Goal: Transaction & Acquisition: Purchase product/service

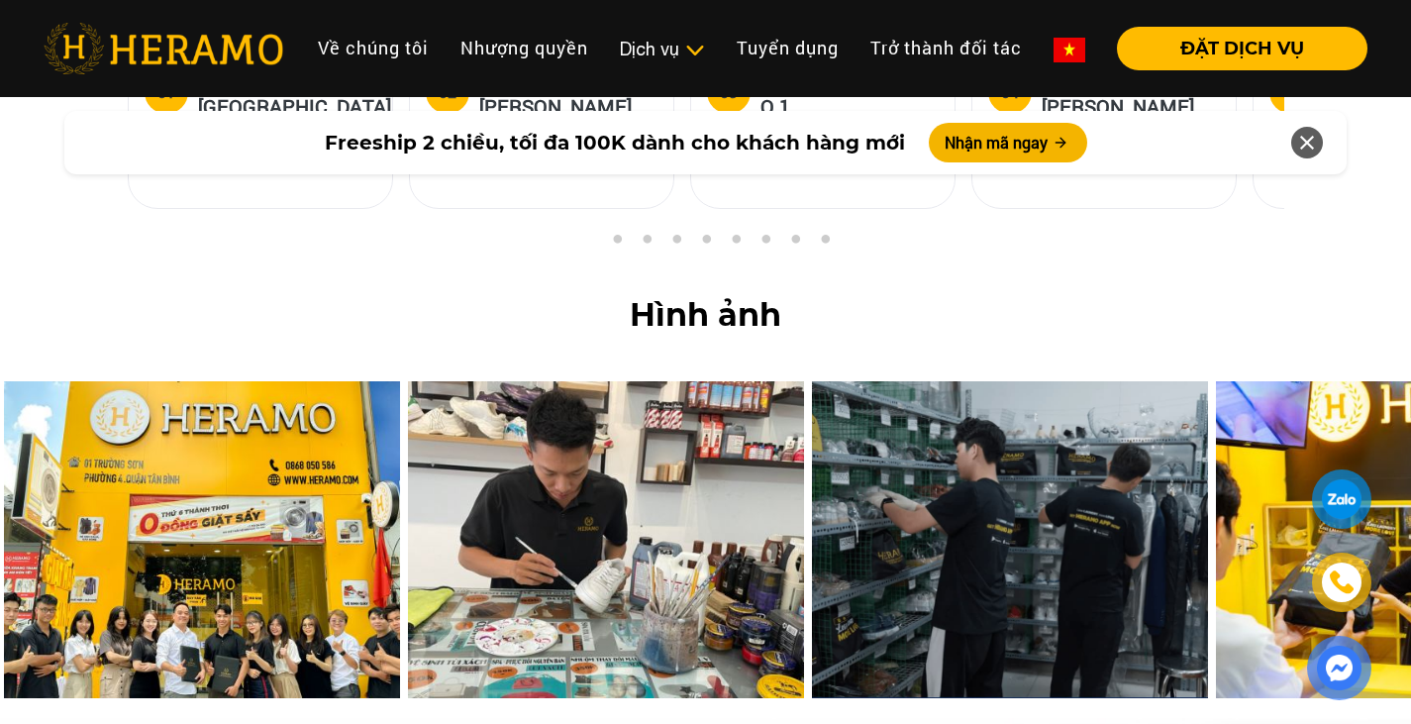
scroll to position [8196, 0]
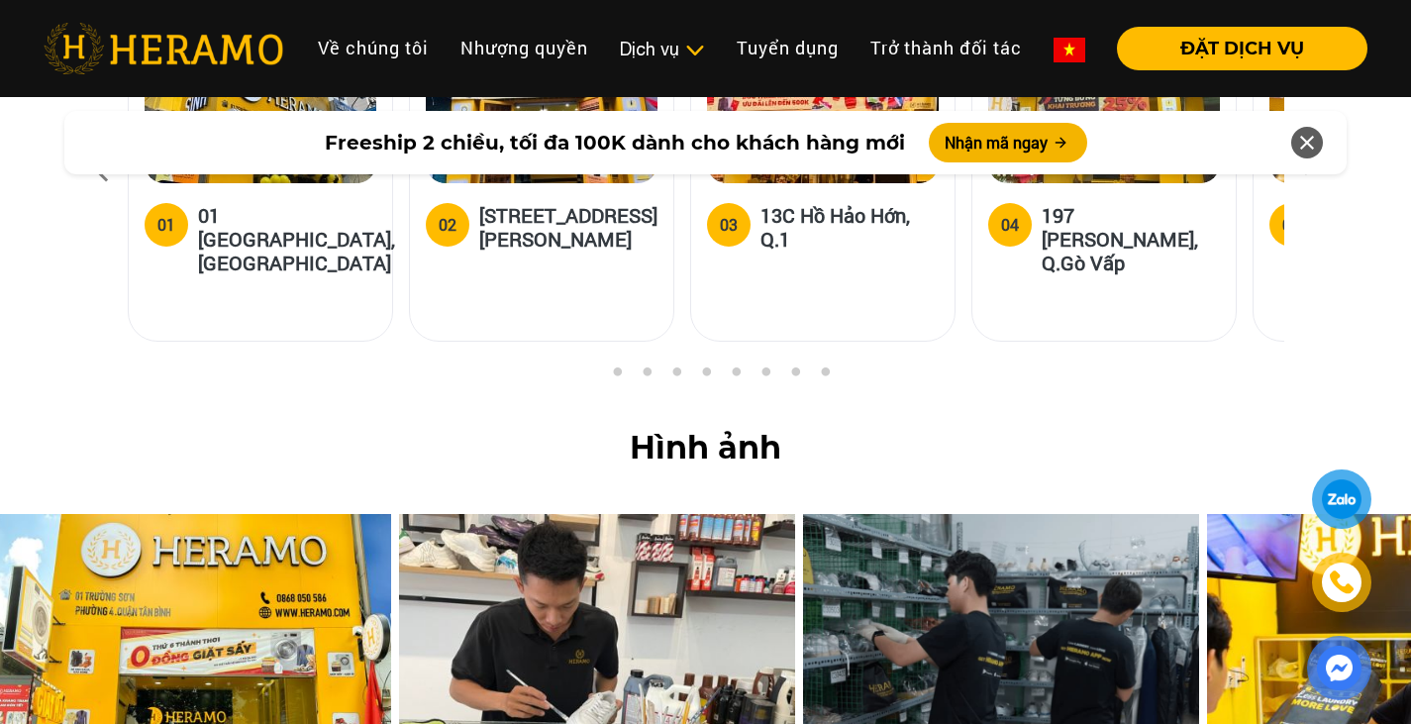
drag, startPoint x: 1089, startPoint y: 505, endPoint x: 671, endPoint y: 542, distance: 419.4
click at [803, 542] on img at bounding box center [1001, 672] width 396 height 317
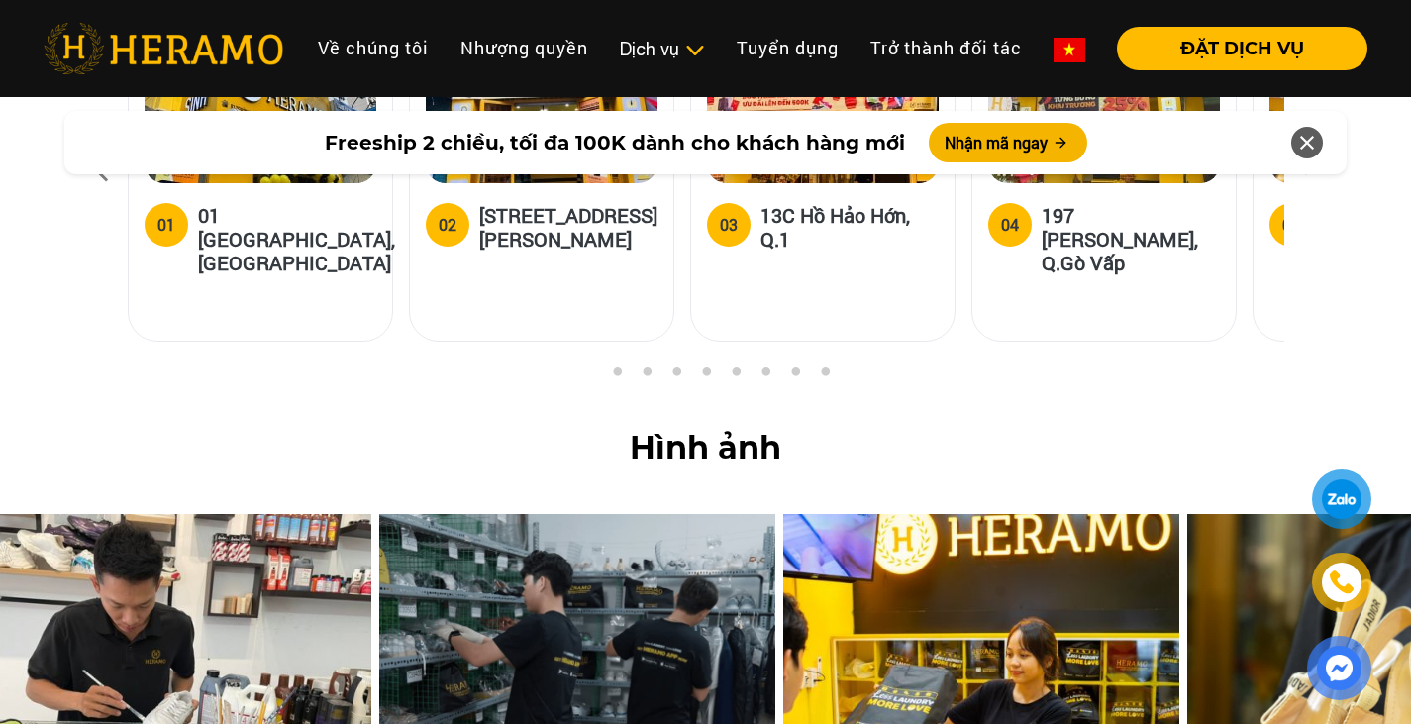
drag, startPoint x: 986, startPoint y: 518, endPoint x: 681, endPoint y: 538, distance: 305.6
click at [783, 550] on img at bounding box center [981, 672] width 396 height 317
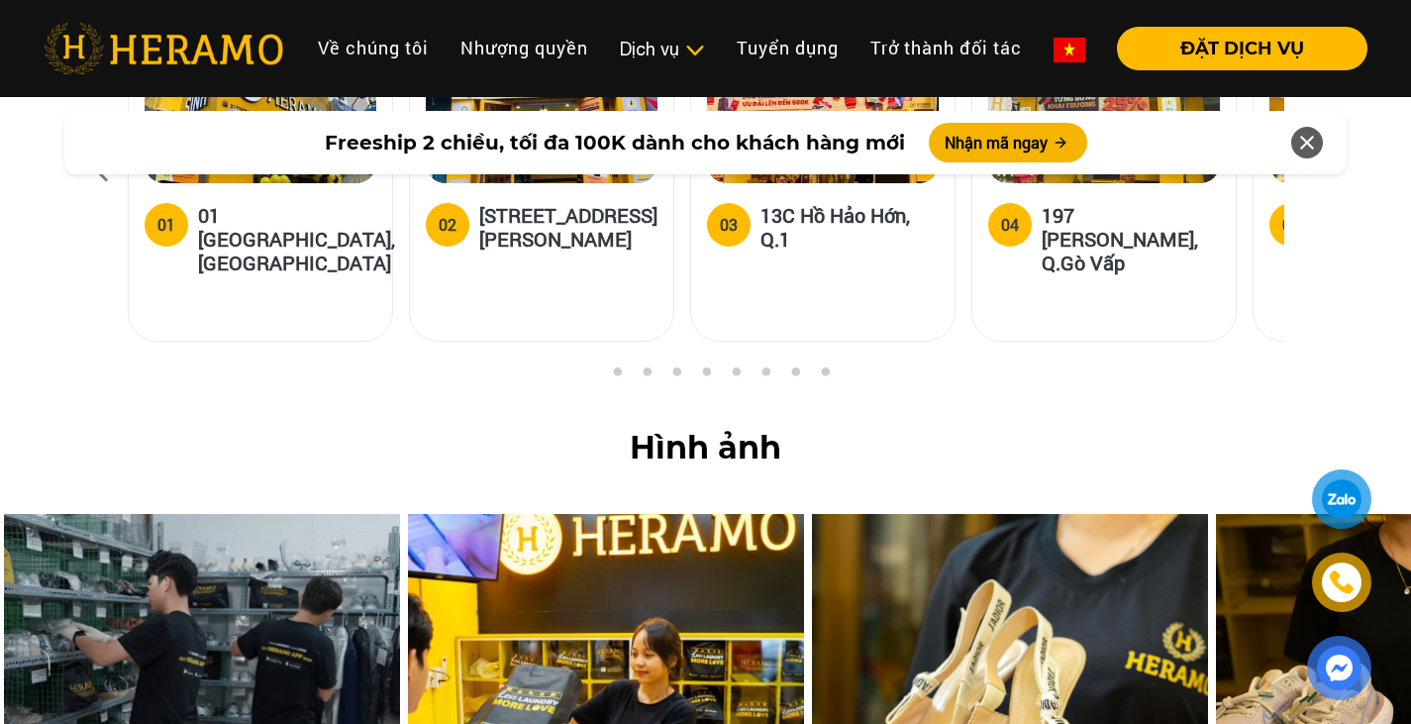
drag, startPoint x: 1051, startPoint y: 530, endPoint x: 360, endPoint y: 546, distance: 691.2
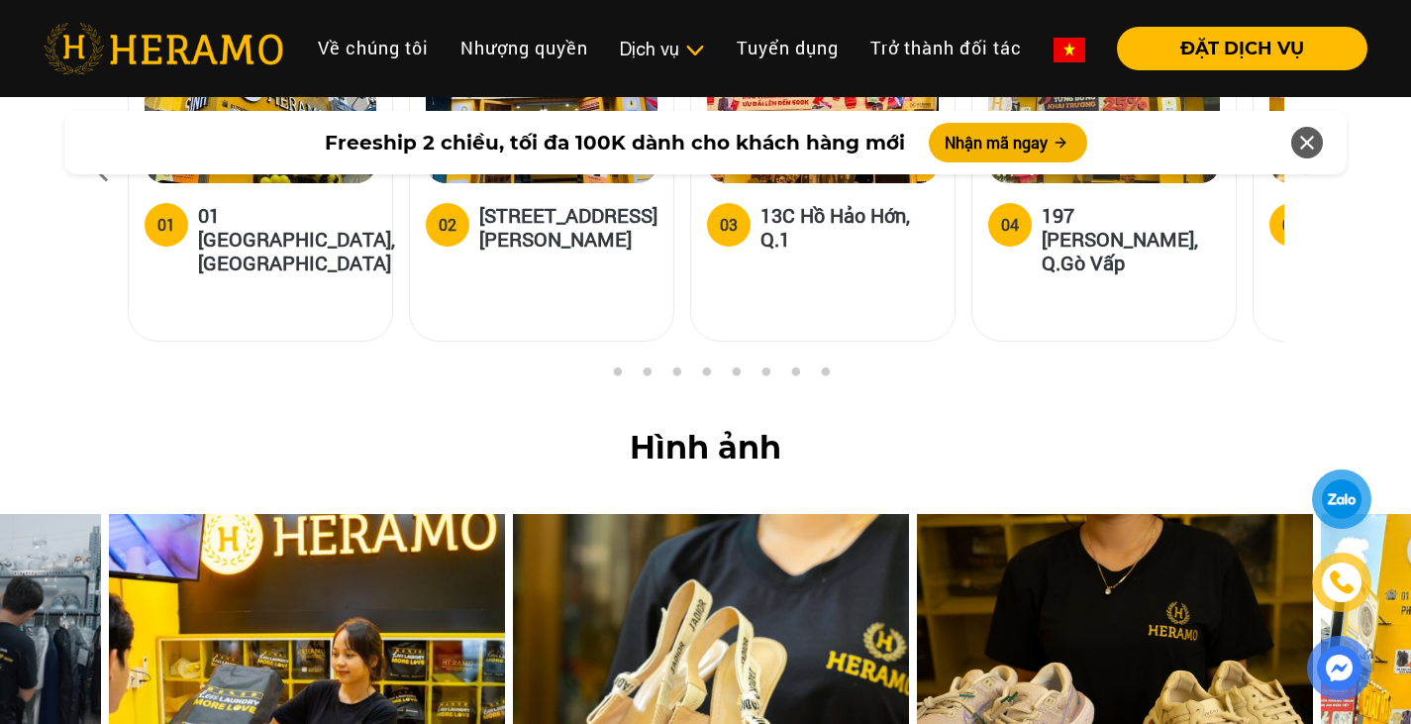
drag, startPoint x: 923, startPoint y: 494, endPoint x: 631, endPoint y: 498, distance: 292.1
click at [546, 514] on img at bounding box center [711, 672] width 396 height 317
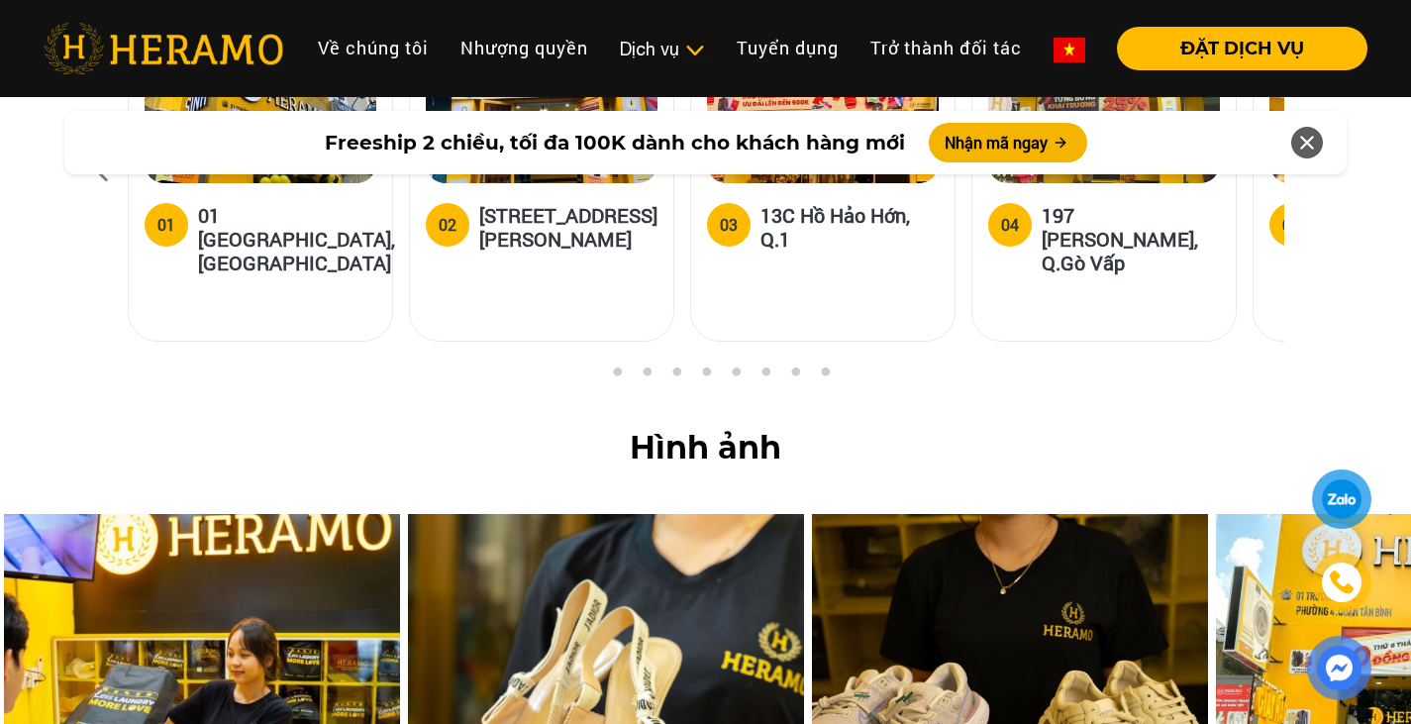
drag, startPoint x: 986, startPoint y: 499, endPoint x: 686, endPoint y: 508, distance: 300.1
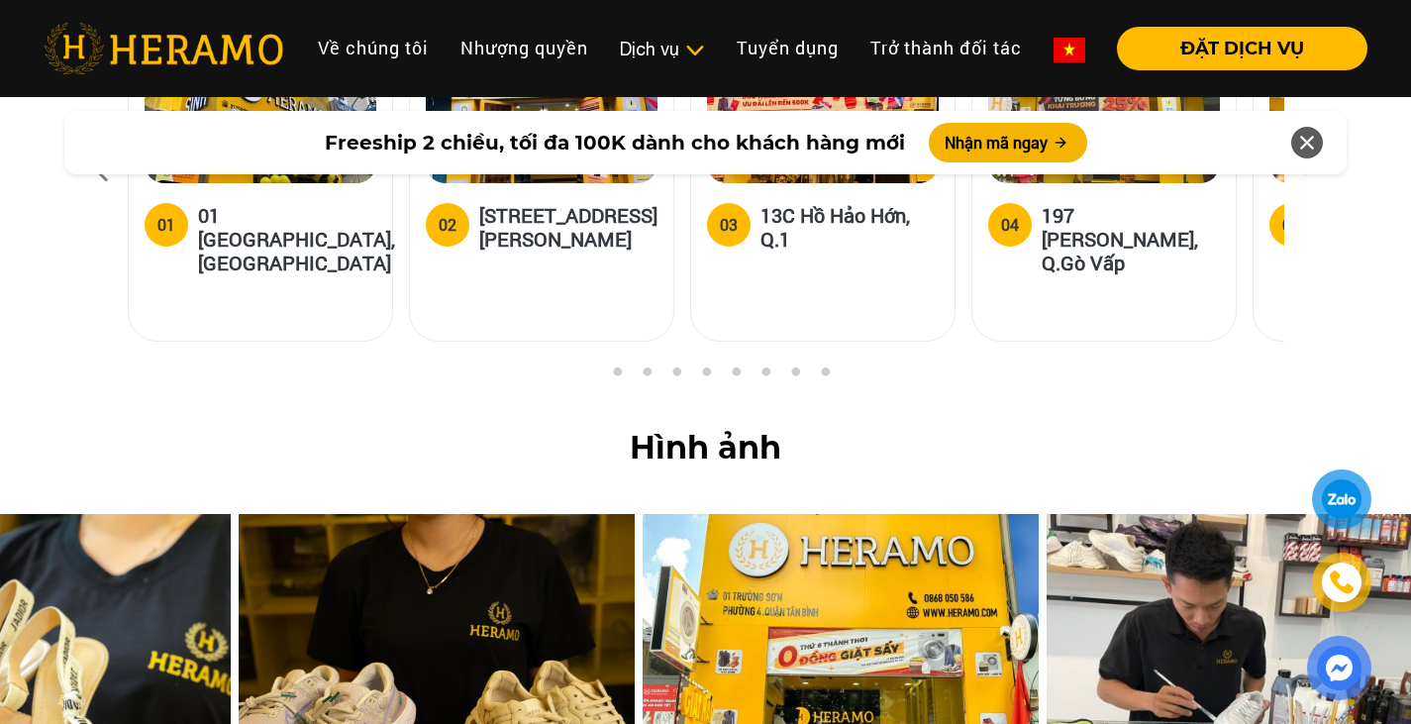
drag, startPoint x: 1034, startPoint y: 485, endPoint x: 410, endPoint y: 500, distance: 623.9
click at [389, 514] on img at bounding box center [437, 672] width 396 height 317
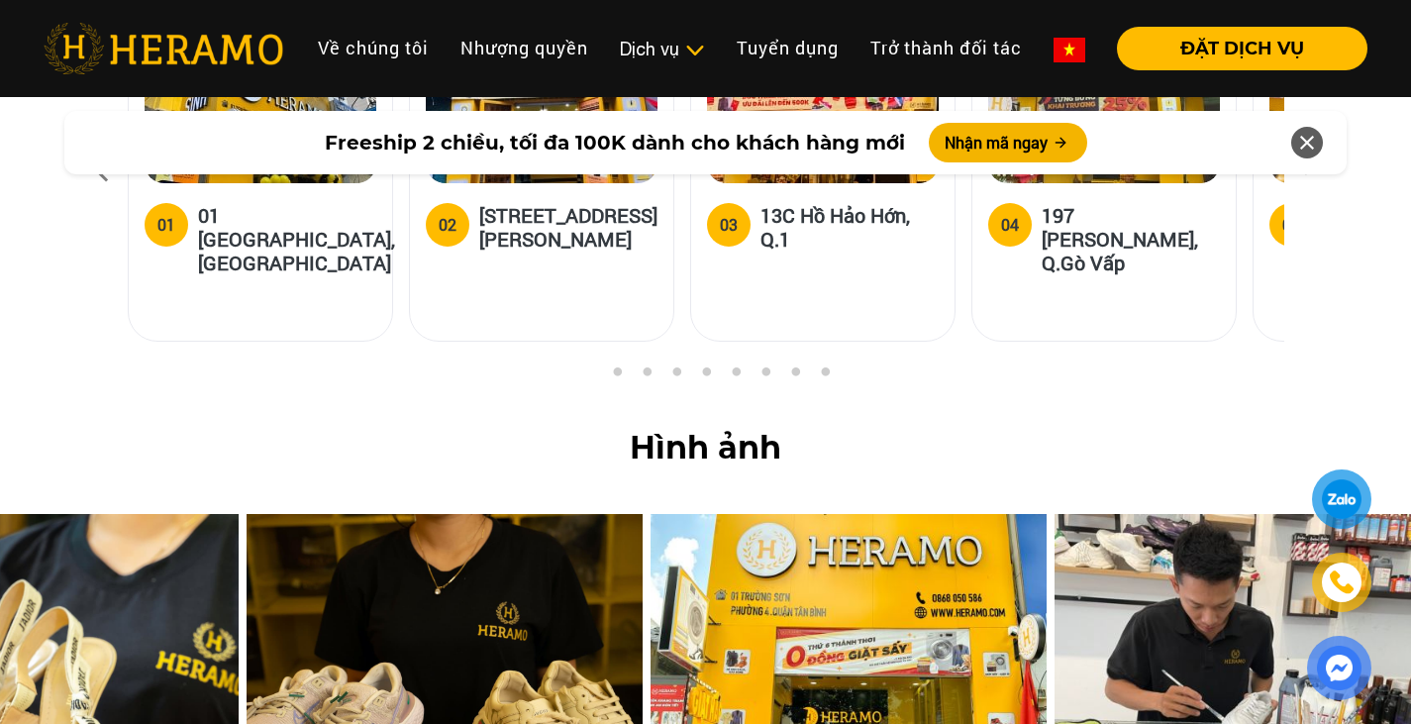
drag, startPoint x: 1096, startPoint y: 484, endPoint x: 515, endPoint y: 504, distance: 581.5
click at [650, 514] on img at bounding box center [848, 672] width 396 height 317
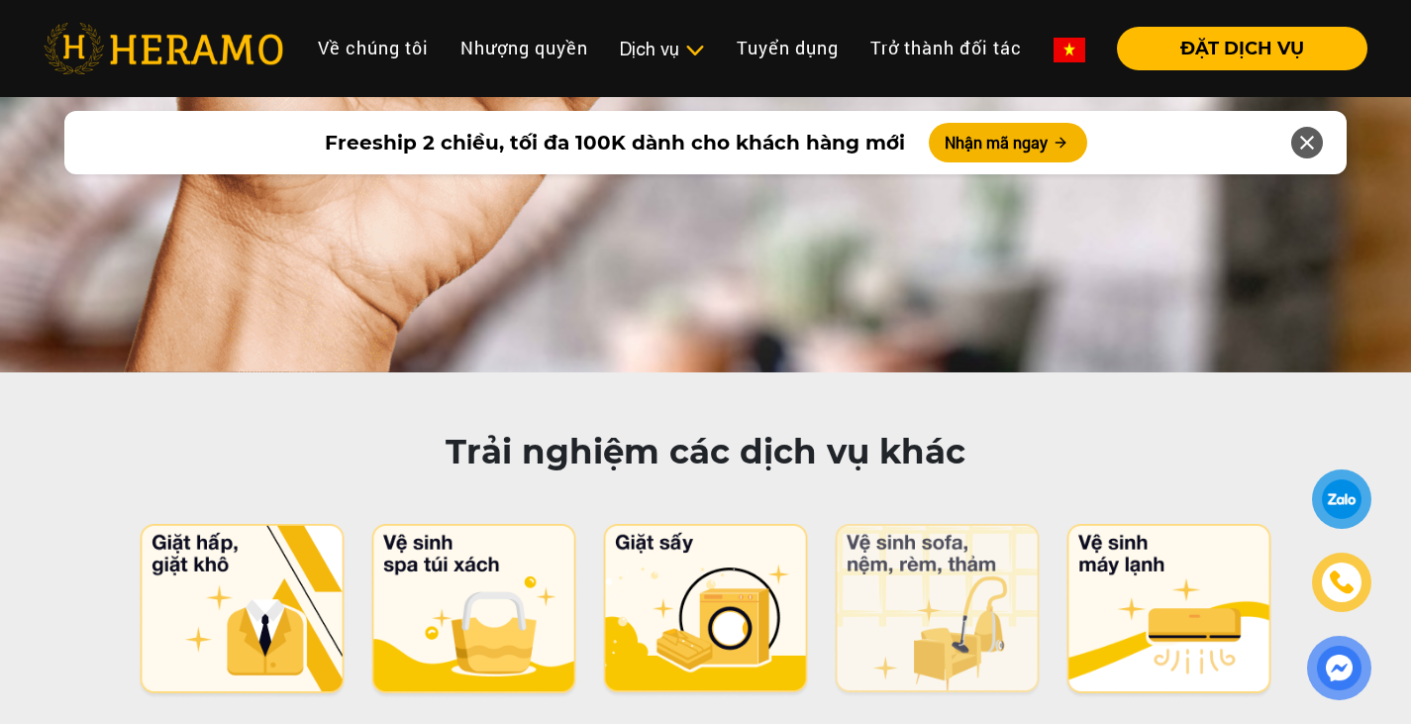
scroll to position [10309, 0]
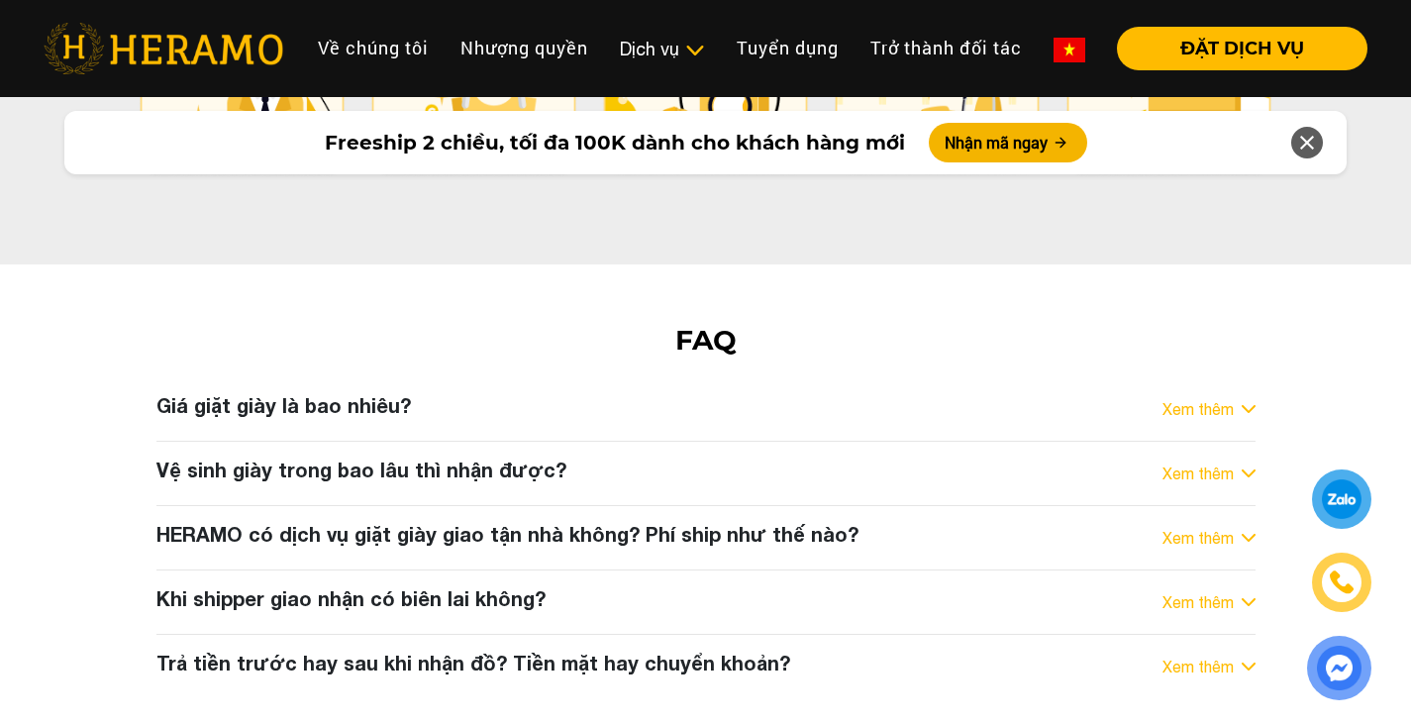
click at [444, 586] on h3 "Khi shipper giao nhận có biên lai không?" at bounding box center [350, 598] width 389 height 24
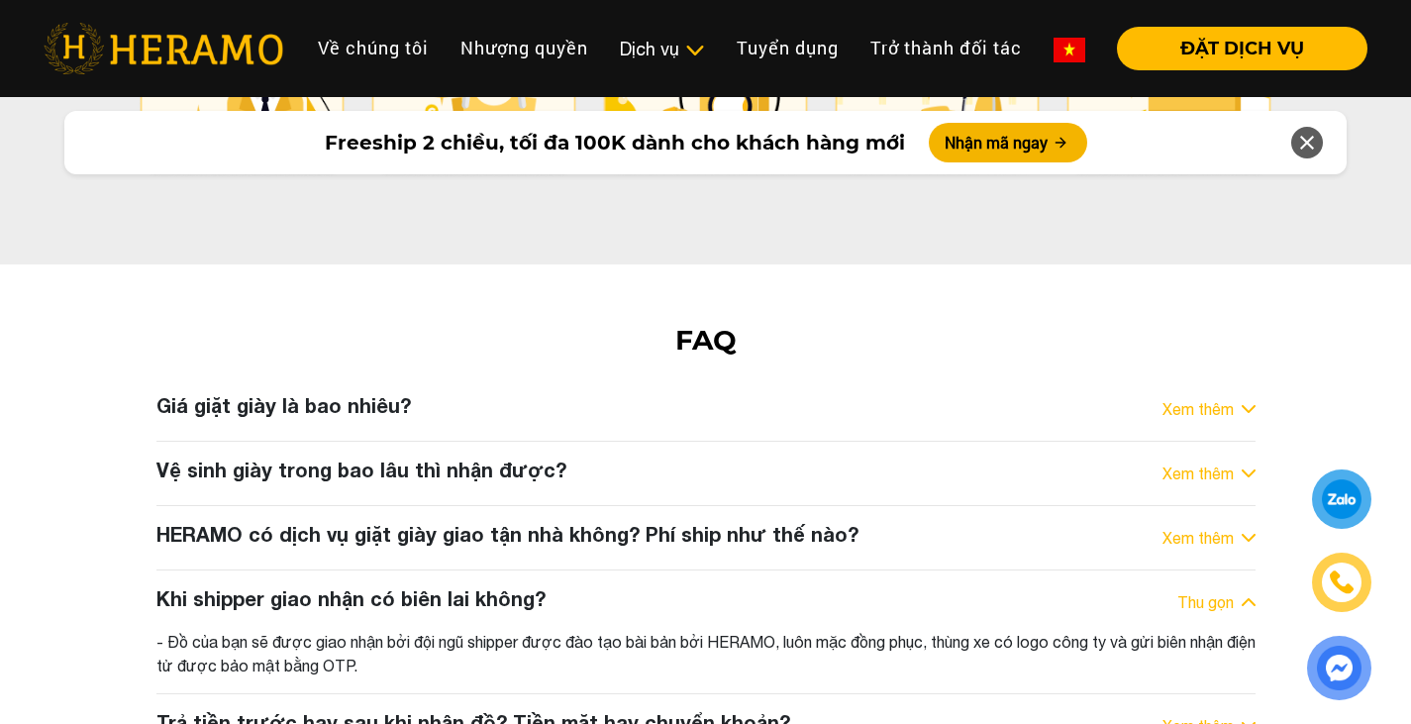
click at [452, 586] on h3 "Khi shipper giao nhận có biên lai không?" at bounding box center [350, 598] width 389 height 24
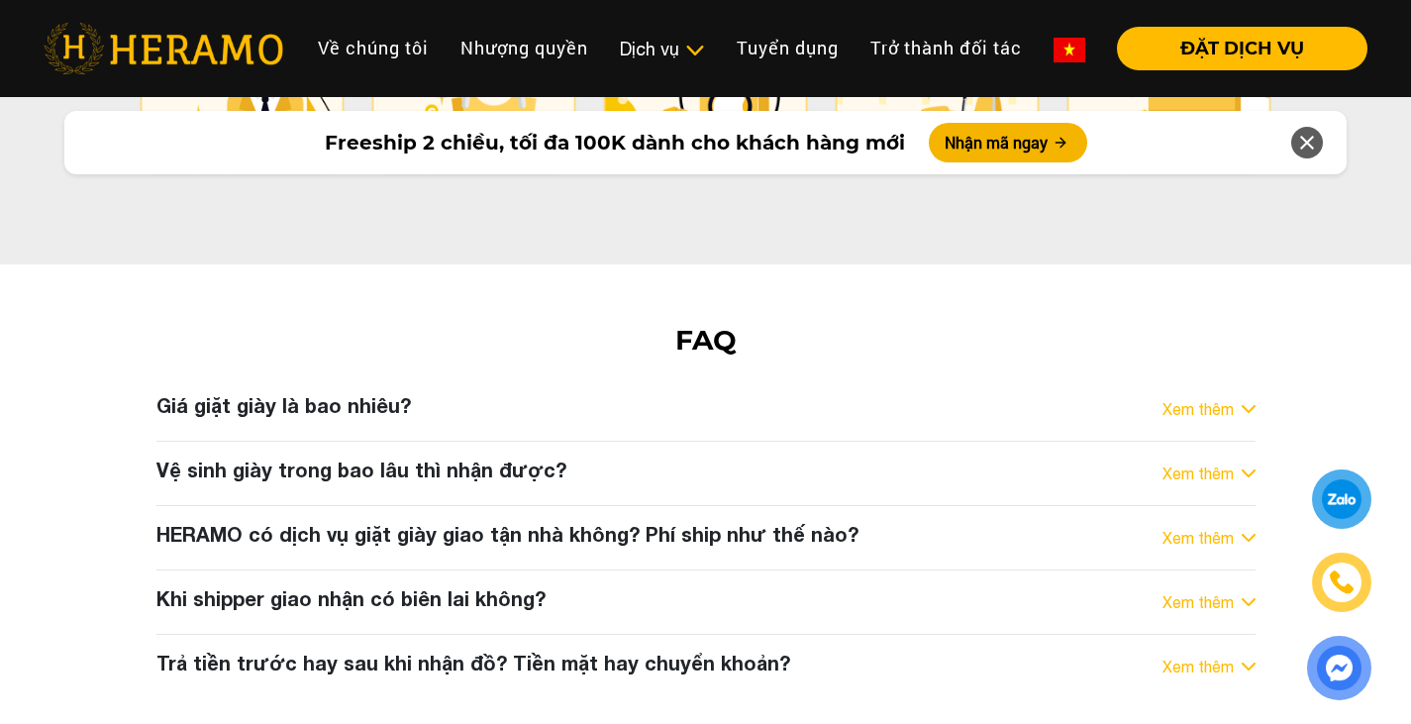
click at [892, 650] on div "Trả tiền trước hay sau khi nhận đồ? Tiền mặt hay chuyển khoản? Xem thêm" at bounding box center [705, 666] width 1099 height 32
click at [887, 650] on div "Trả tiền trước hay sau khi nhận đồ? Tiền mặt hay chuyển khoản? Xem thêm" at bounding box center [705, 666] width 1099 height 32
click at [894, 650] on div "Trả tiền trước hay sau khi nhận đồ? Tiền mặt hay chuyển khoản? Xem thêm" at bounding box center [705, 666] width 1099 height 32
click at [695, 650] on h3 "Trả tiền trước hay sau khi nhận đồ? Tiền mặt hay chuyển khoản?" at bounding box center [473, 662] width 634 height 24
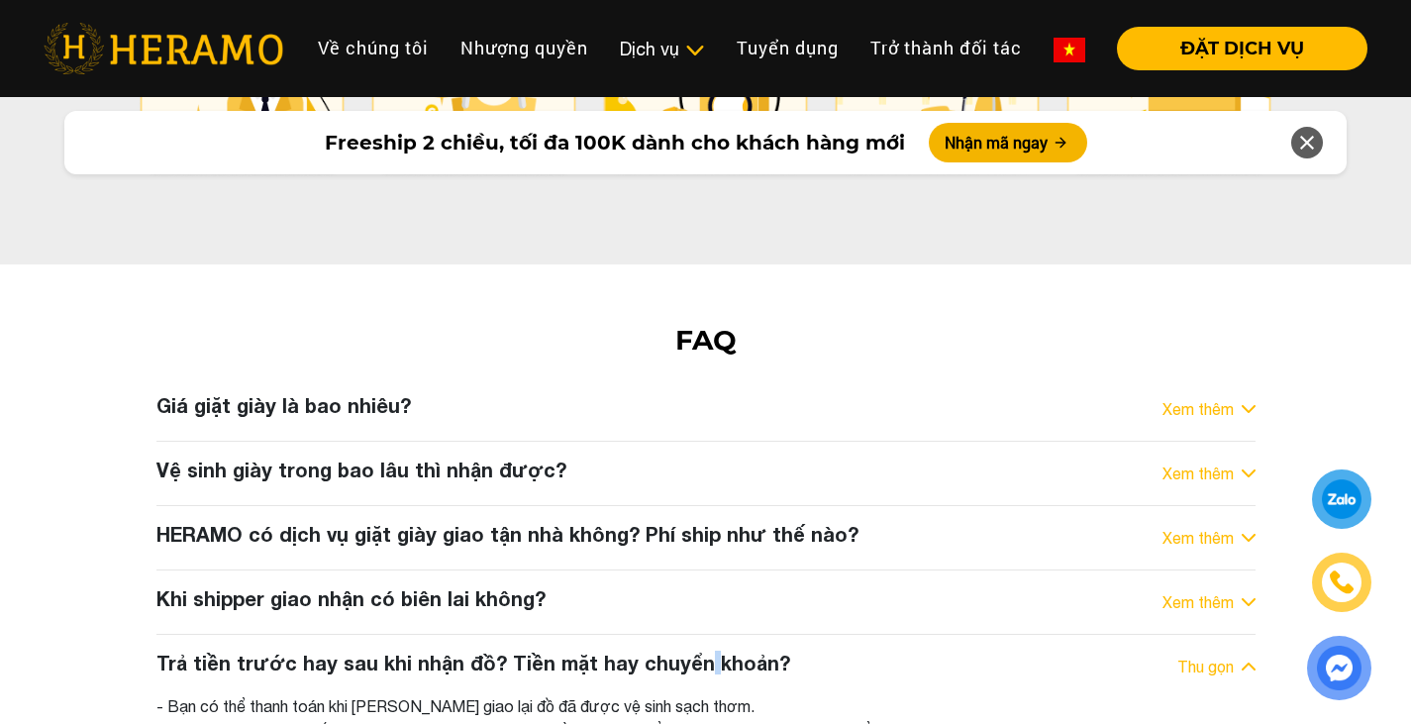
click at [694, 650] on h3 "Trả tiền trước hay sau khi nhận đồ? Tiền mặt hay chuyển khoản?" at bounding box center [473, 662] width 634 height 24
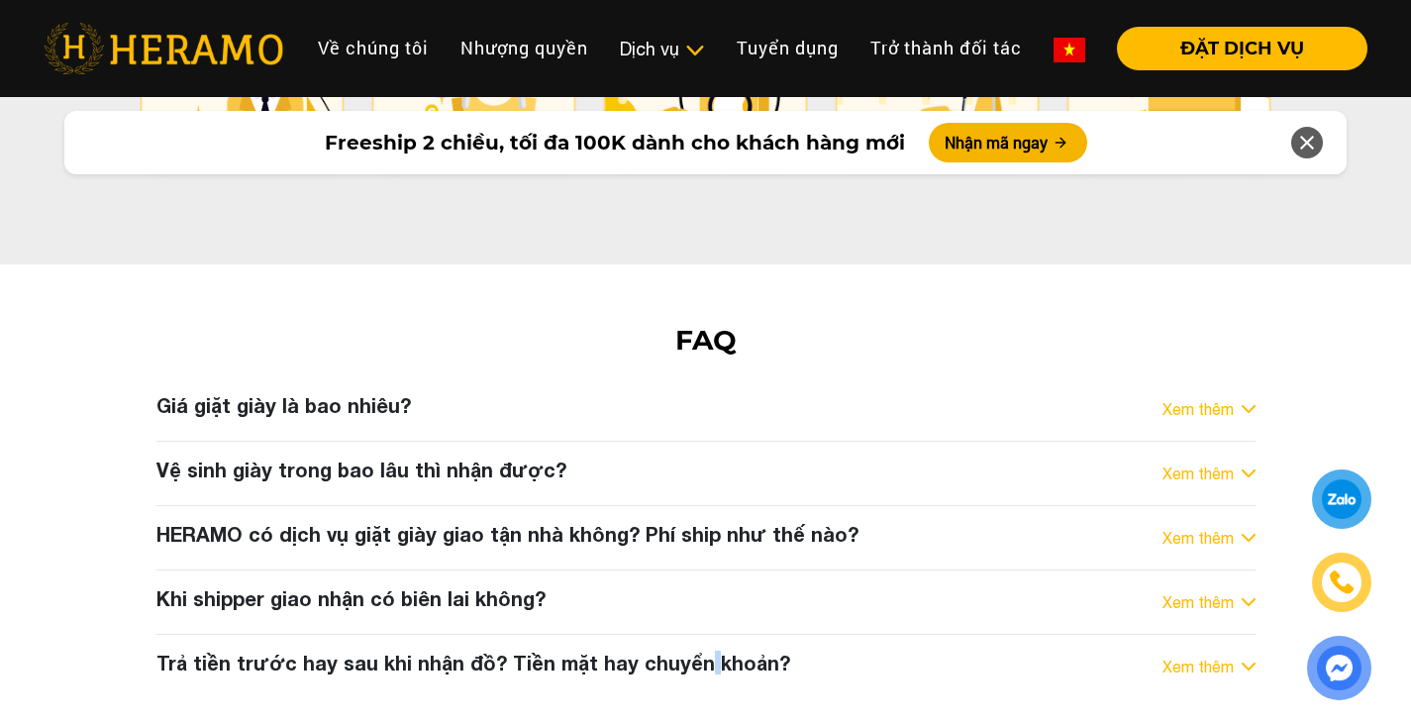
click at [694, 650] on h3 "Trả tiền trước hay sau khi nhận đồ? Tiền mặt hay chuyển khoản?" at bounding box center [473, 662] width 634 height 24
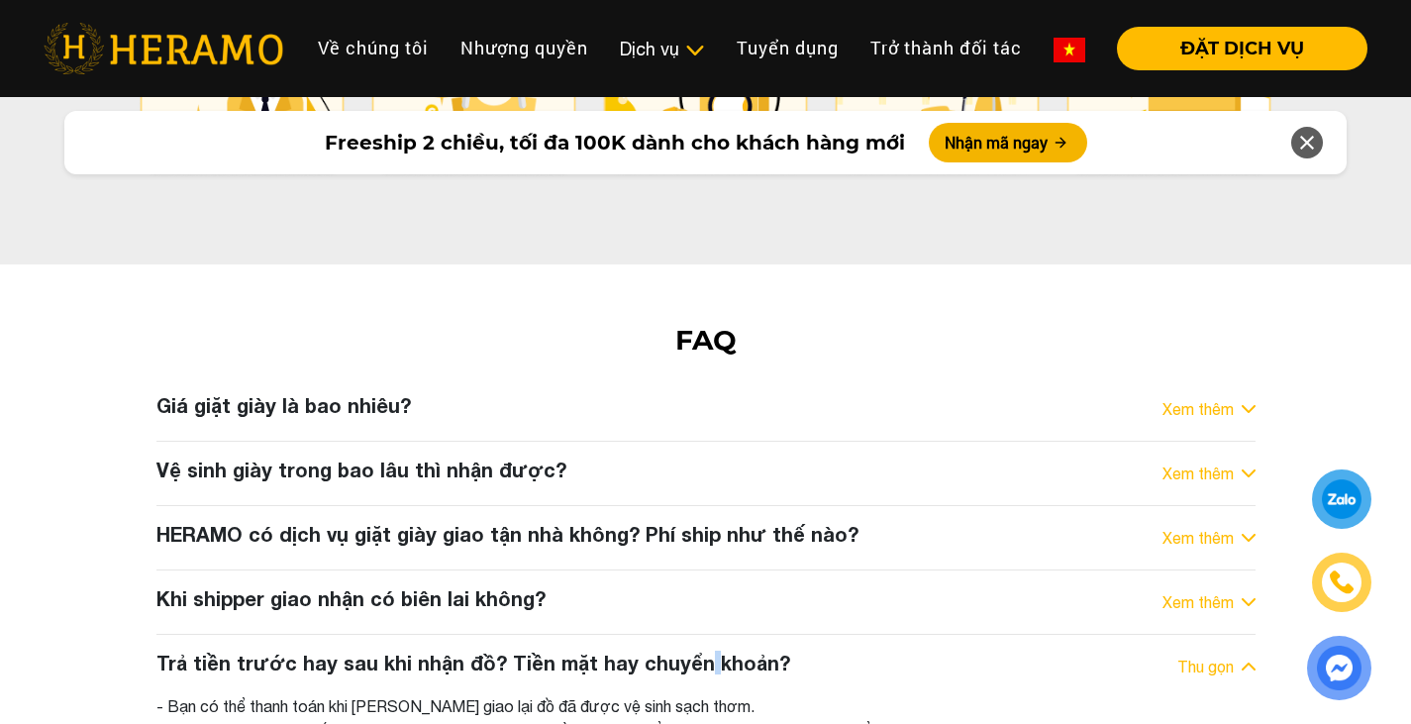
click at [694, 650] on h3 "Trả tiền trước hay sau khi nhận đồ? Tiền mặt hay chuyển khoản?" at bounding box center [473, 662] width 634 height 24
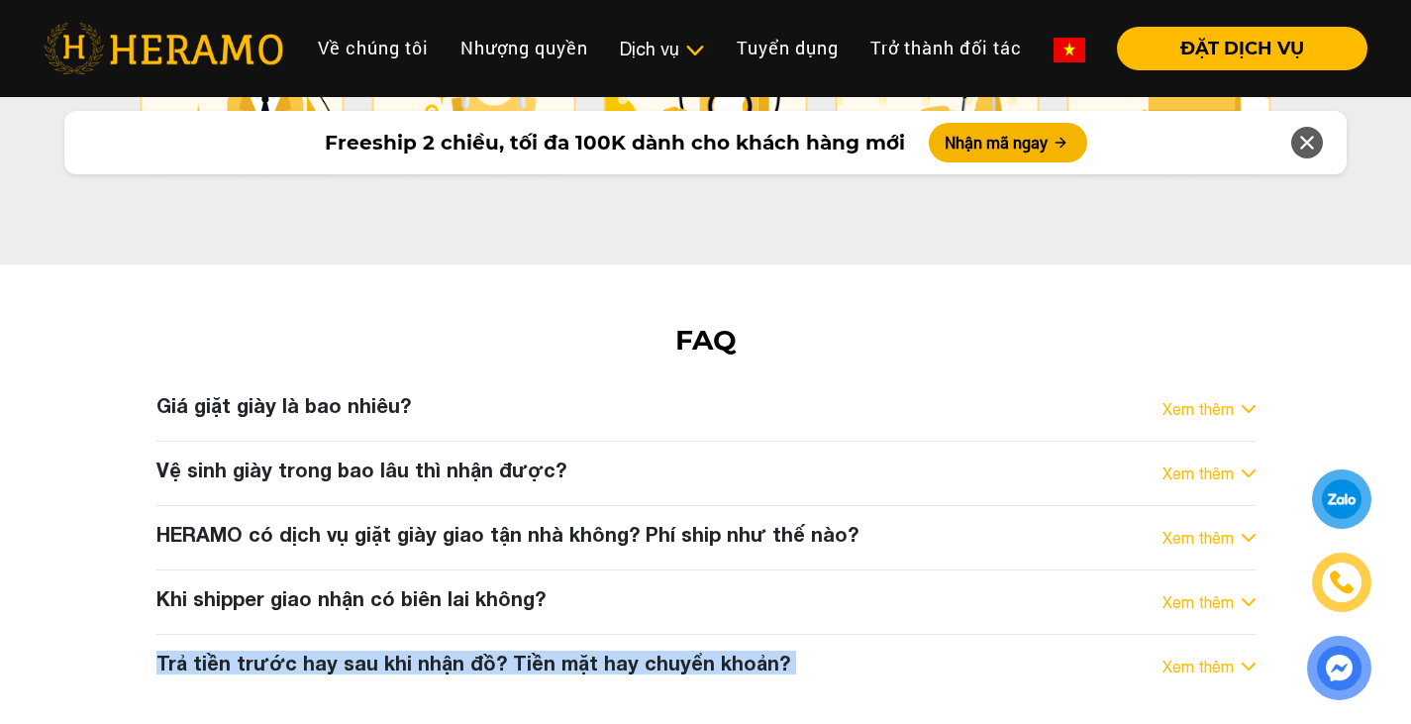
click at [693, 650] on h3 "Trả tiền trước hay sau khi nhận đồ? Tiền mặt hay chuyển khoản?" at bounding box center [473, 662] width 634 height 24
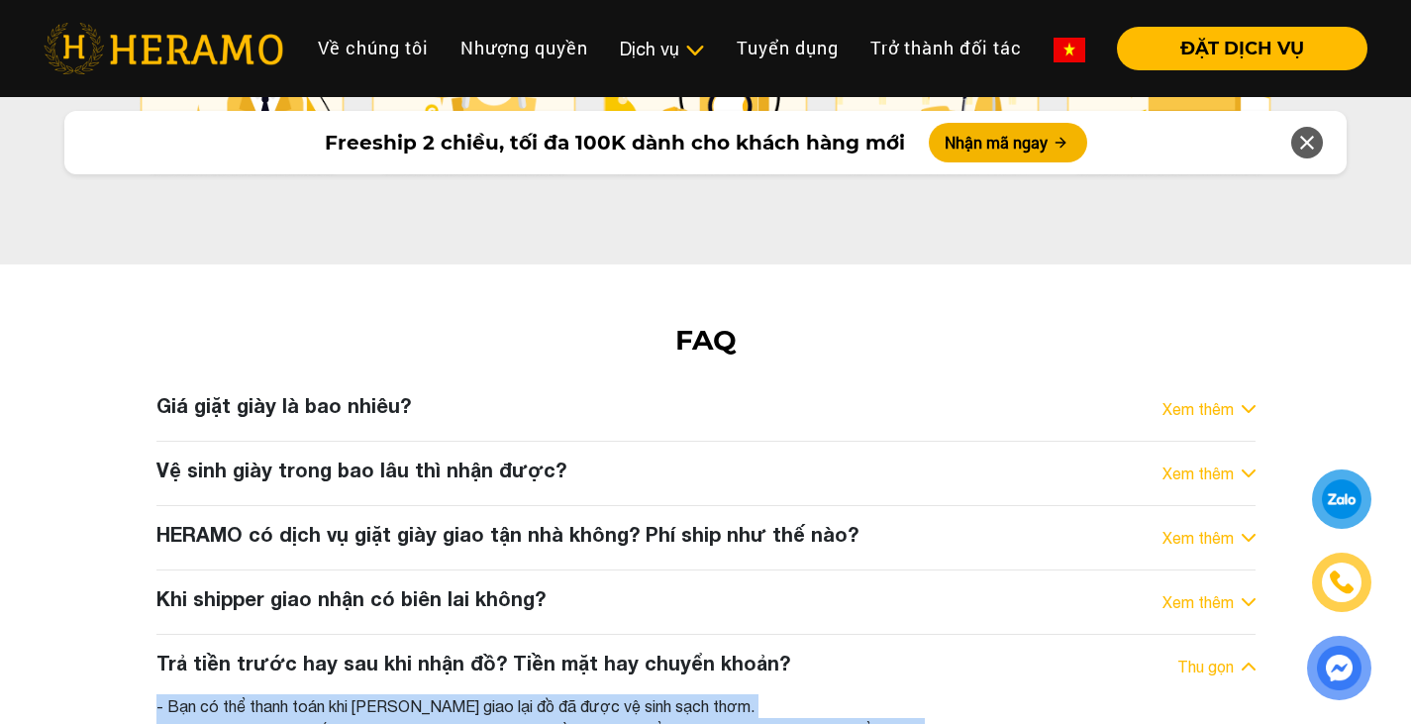
click at [783, 694] on div "- Bạn có thể thanh toán khi [PERSON_NAME] giao lại đồ đã được vệ sinh sạch thơm…" at bounding box center [705, 718] width 1099 height 48
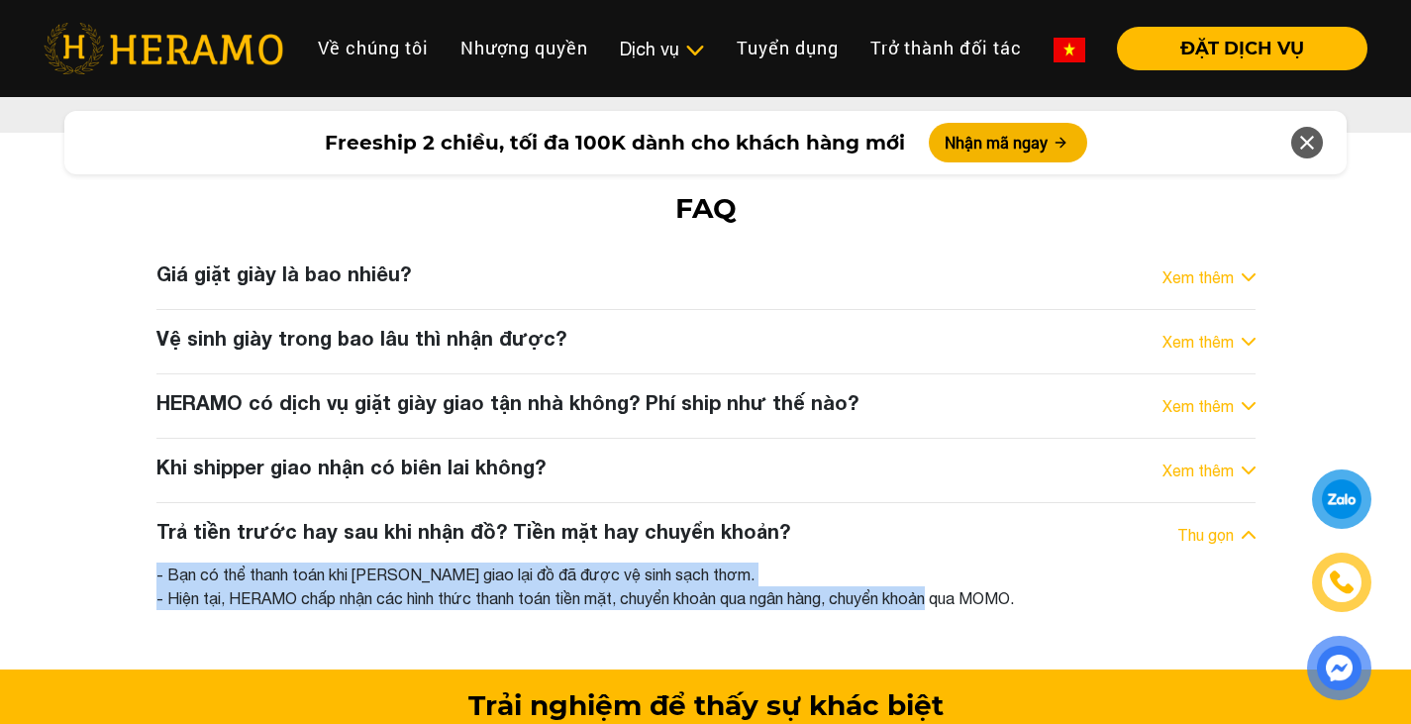
click at [883, 562] on div "- Bạn có thể thanh toán khi [PERSON_NAME] giao lại đồ đã được vệ sinh sạch thơm…" at bounding box center [705, 586] width 1099 height 48
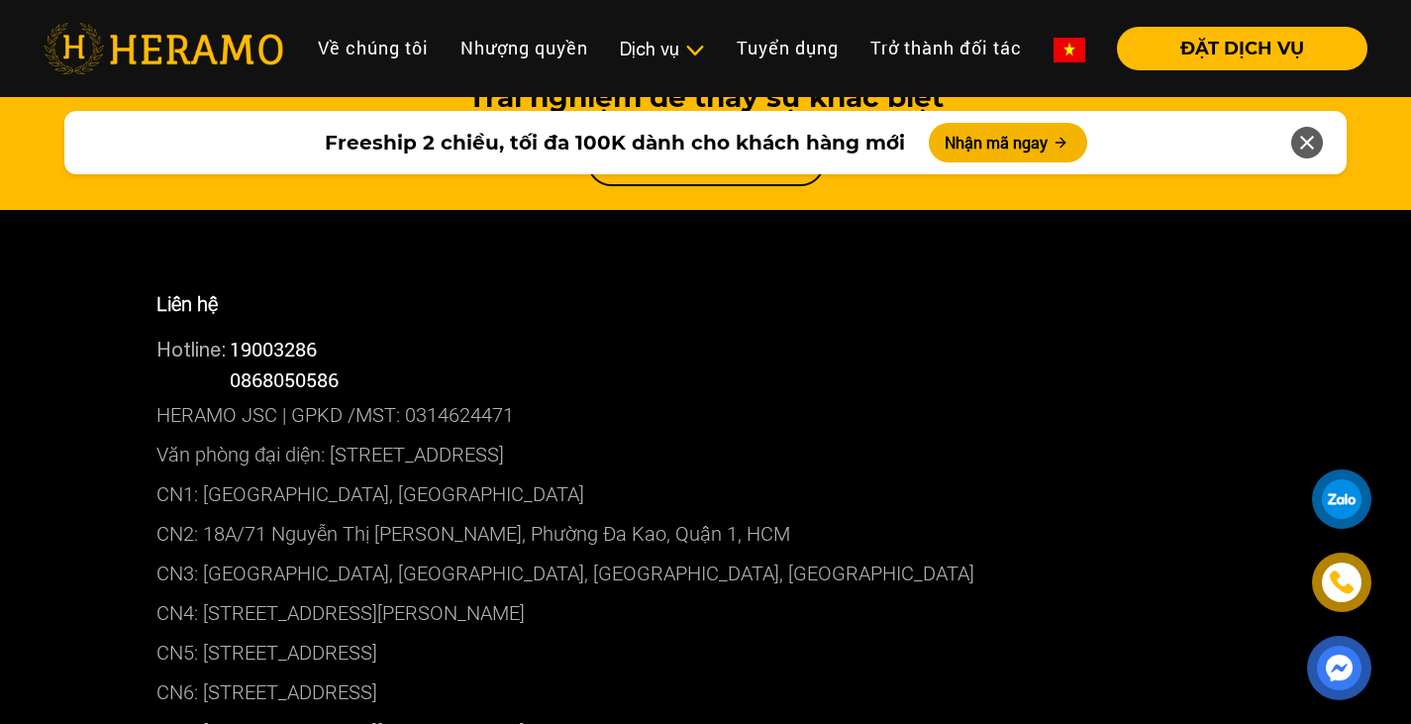
scroll to position [11101, 0]
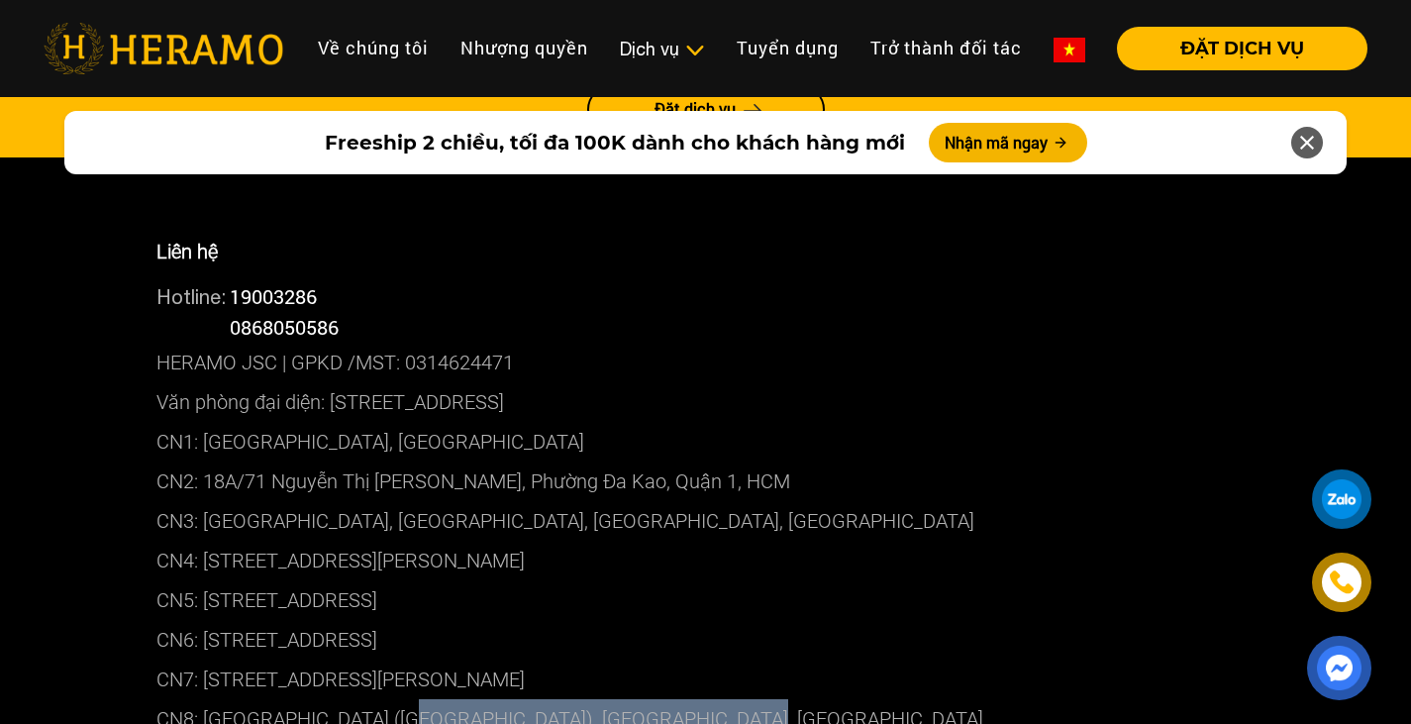
drag, startPoint x: 776, startPoint y: 537, endPoint x: 262, endPoint y: 540, distance: 513.8
click at [384, 699] on p "CN8: [GEOGRAPHIC_DATA] ([GEOGRAPHIC_DATA]), [GEOGRAPHIC_DATA], [GEOGRAPHIC_DATA]" at bounding box center [705, 719] width 1099 height 40
click at [863, 580] on p "CN5: [STREET_ADDRESS]" at bounding box center [705, 600] width 1099 height 40
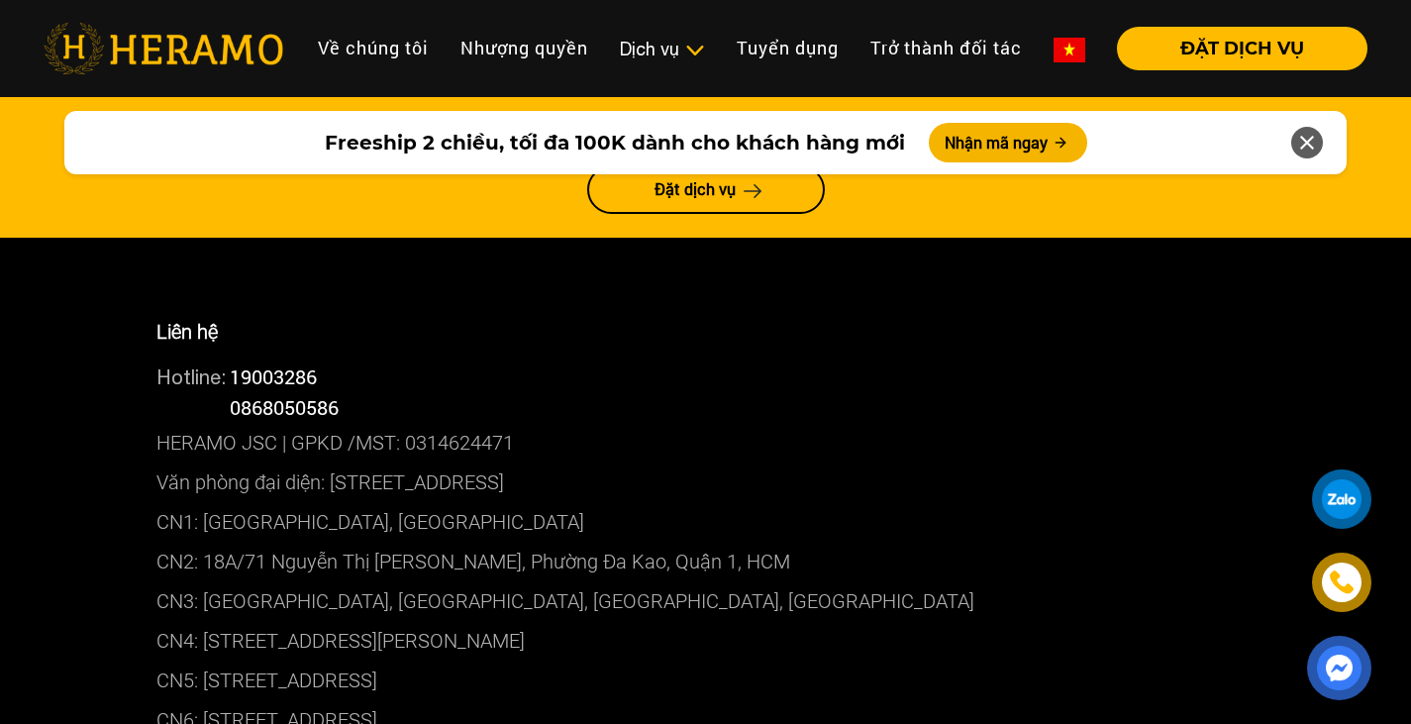
scroll to position [10968, 0]
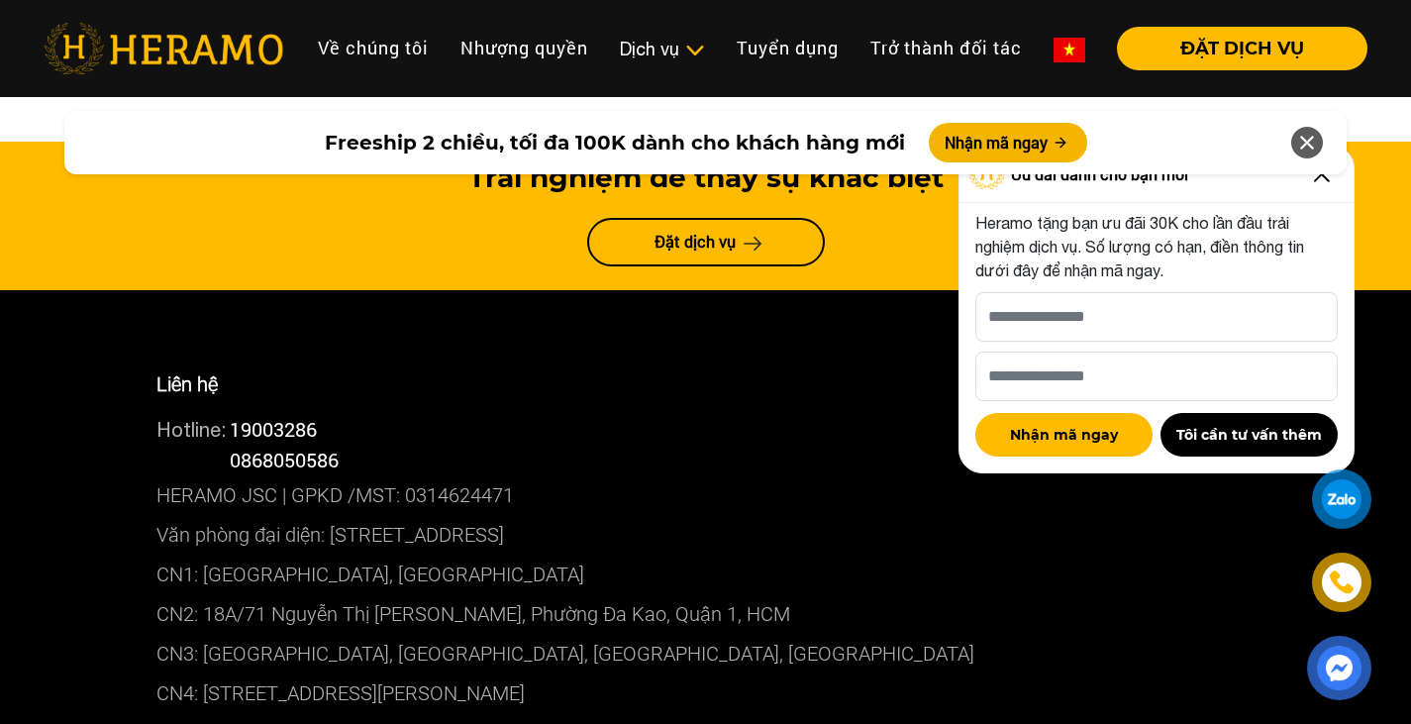
click at [1310, 134] on icon at bounding box center [1307, 143] width 24 height 36
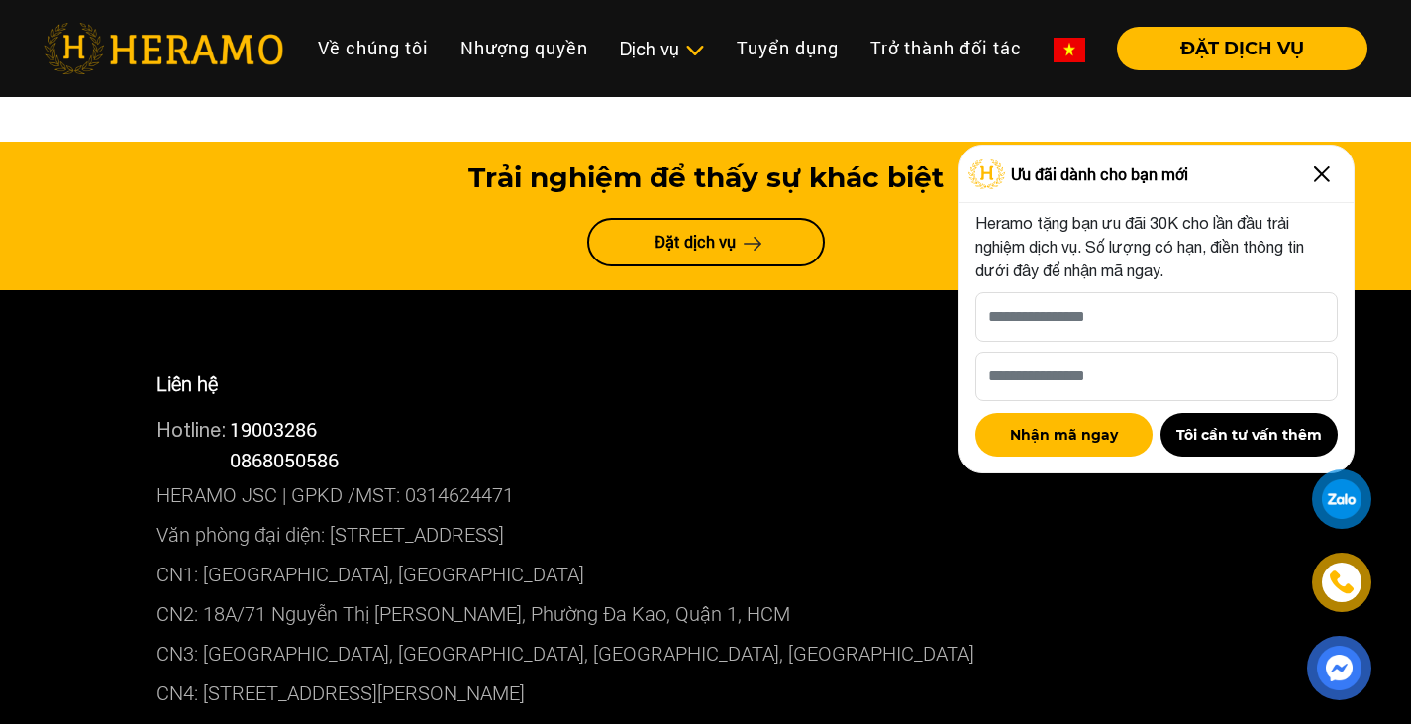
click at [1318, 180] on img at bounding box center [1322, 174] width 32 height 32
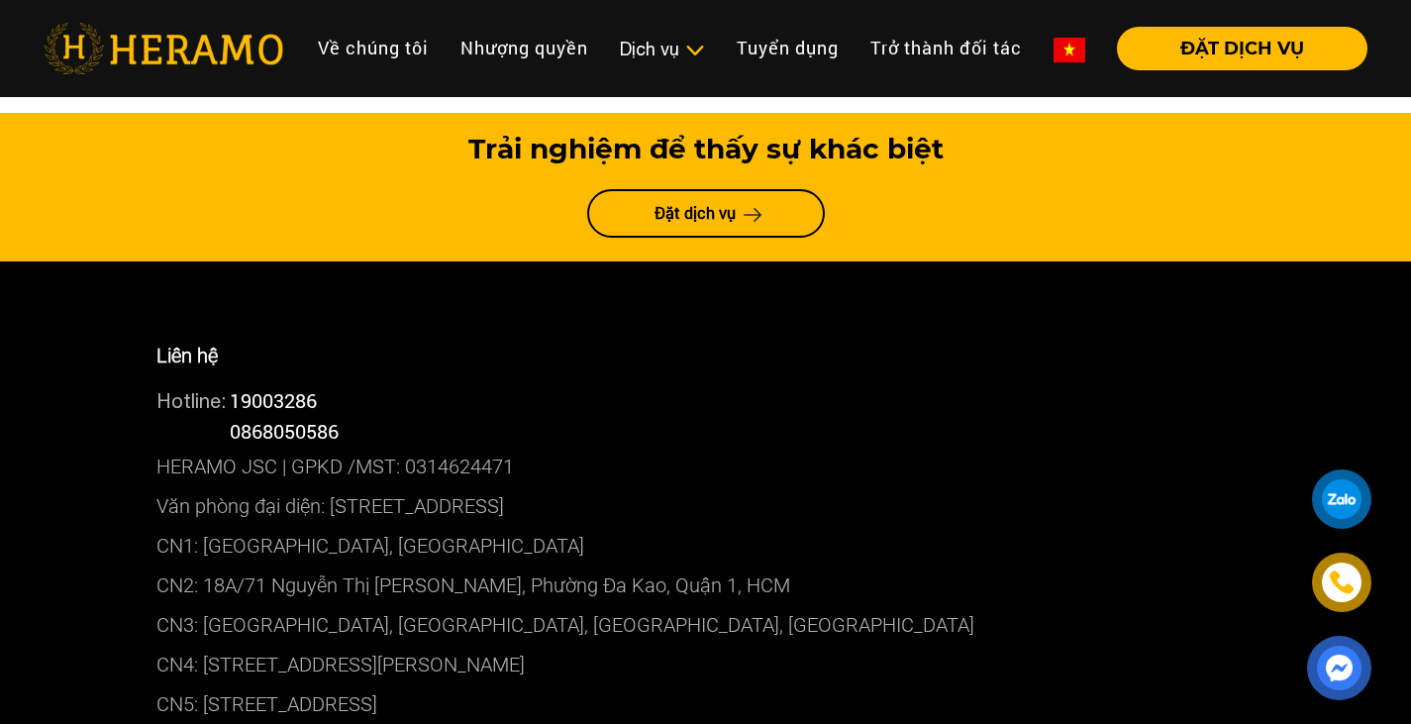
scroll to position [11101, 0]
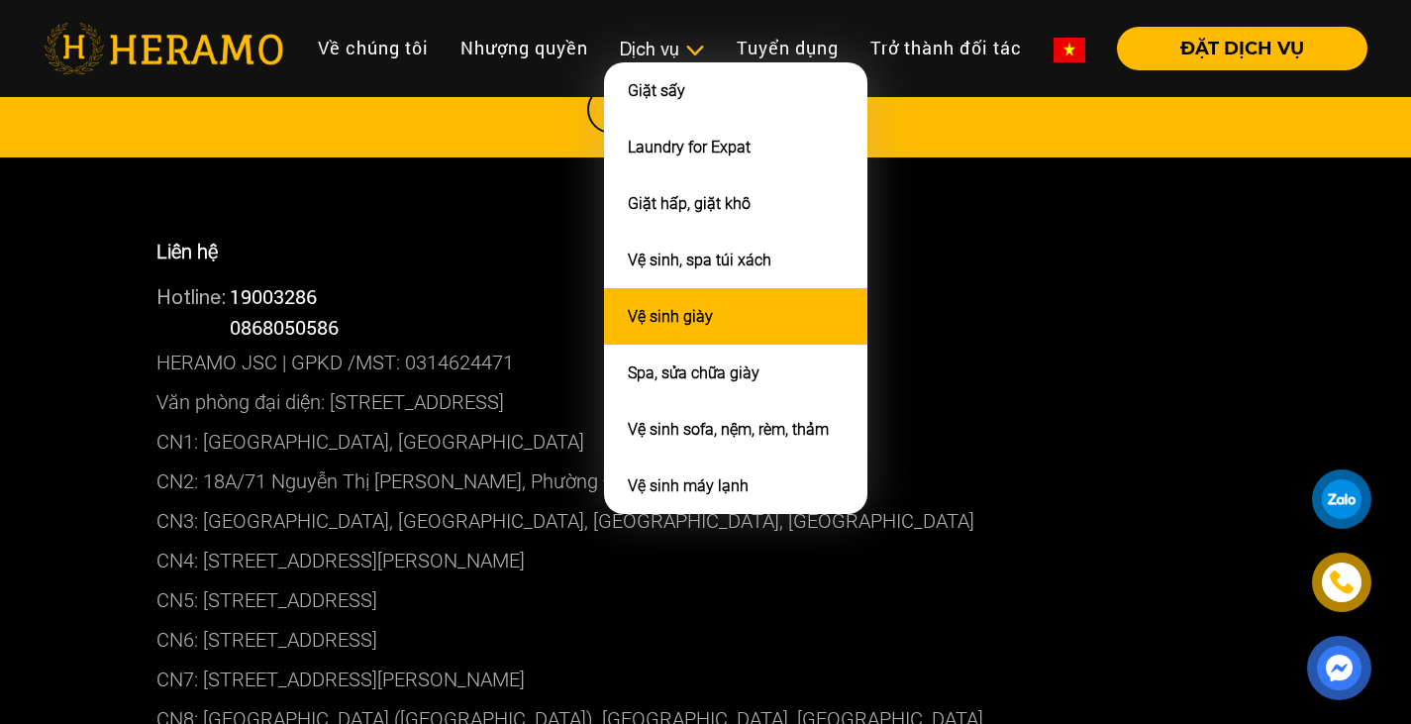
click at [706, 308] on li "Vệ sinh giày" at bounding box center [735, 316] width 263 height 56
click at [670, 319] on link "Vệ sinh giày" at bounding box center [670, 316] width 85 height 19
click at [706, 326] on link "Vệ sinh giày" at bounding box center [670, 316] width 85 height 19
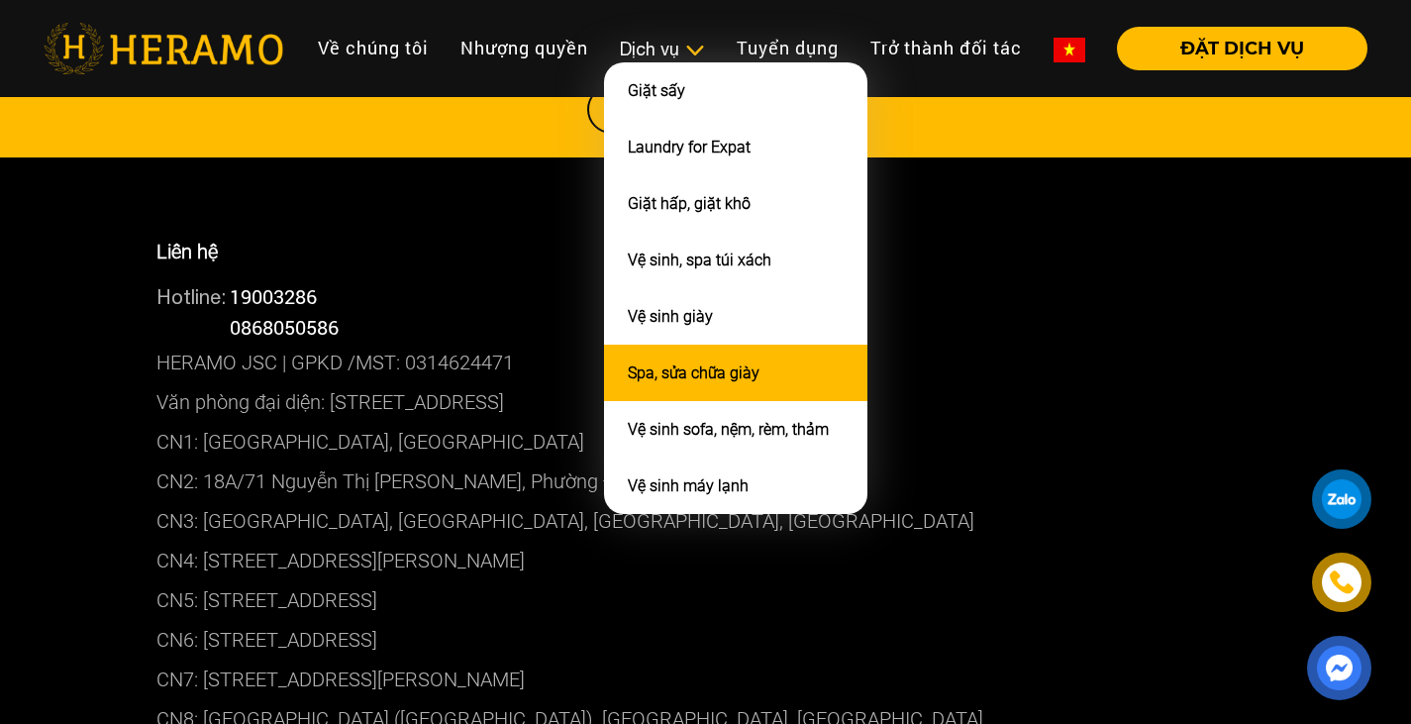
click at [703, 378] on link "Spa, sửa chữa giày" at bounding box center [694, 372] width 132 height 19
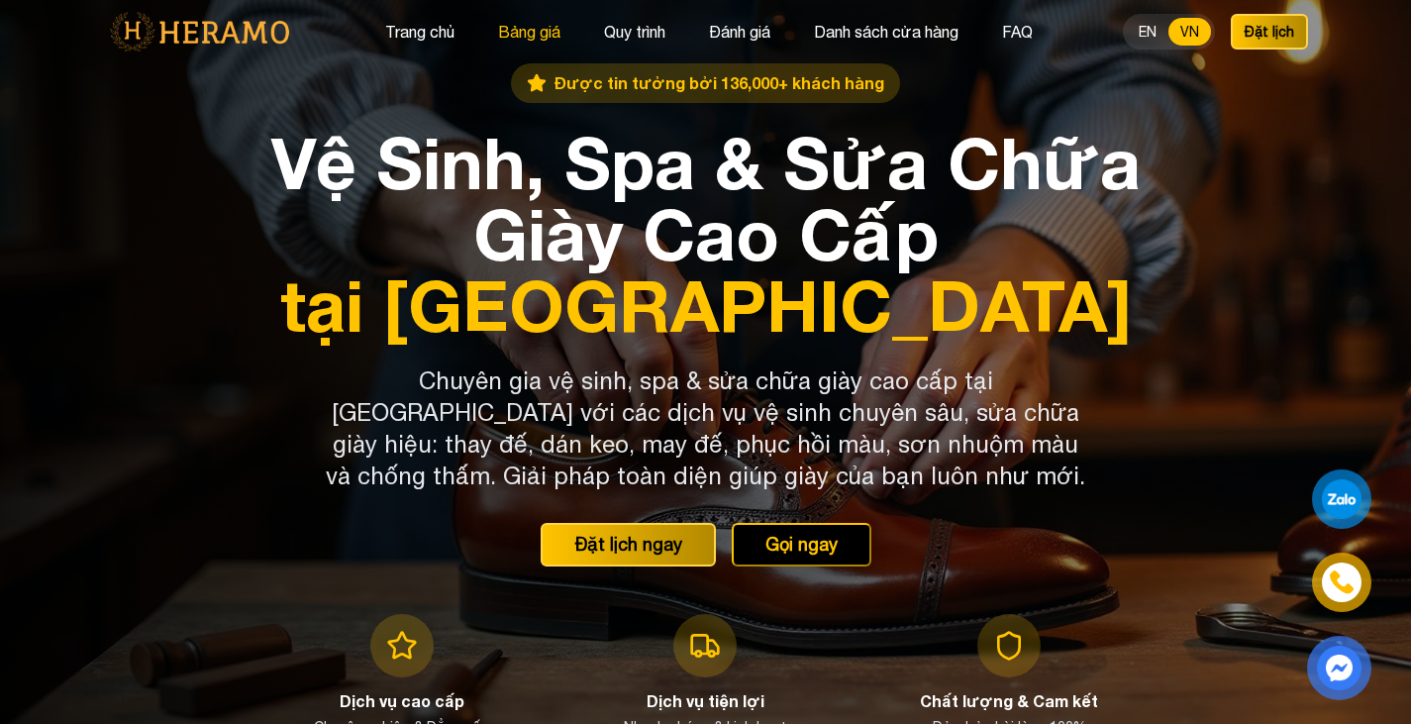
click at [526, 32] on button "Bảng giá" at bounding box center [529, 32] width 74 height 26
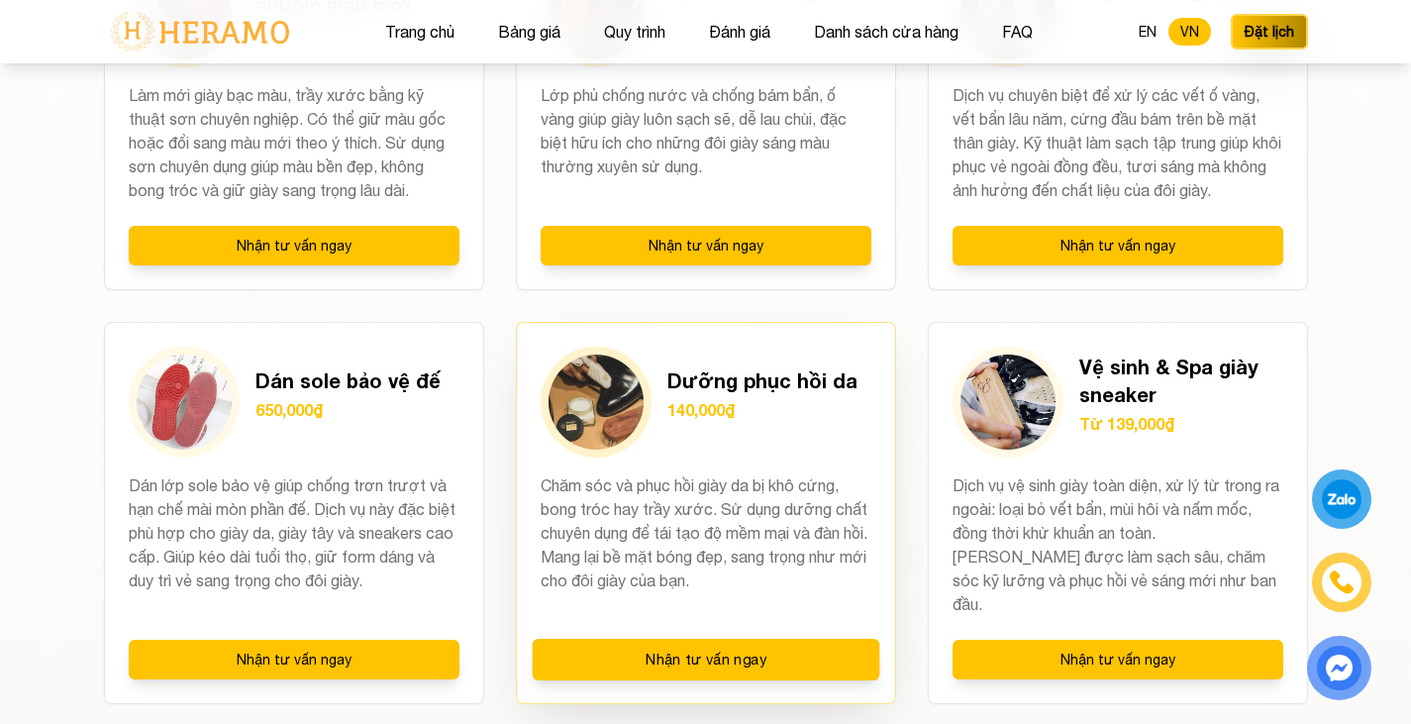
scroll to position [2125, 0]
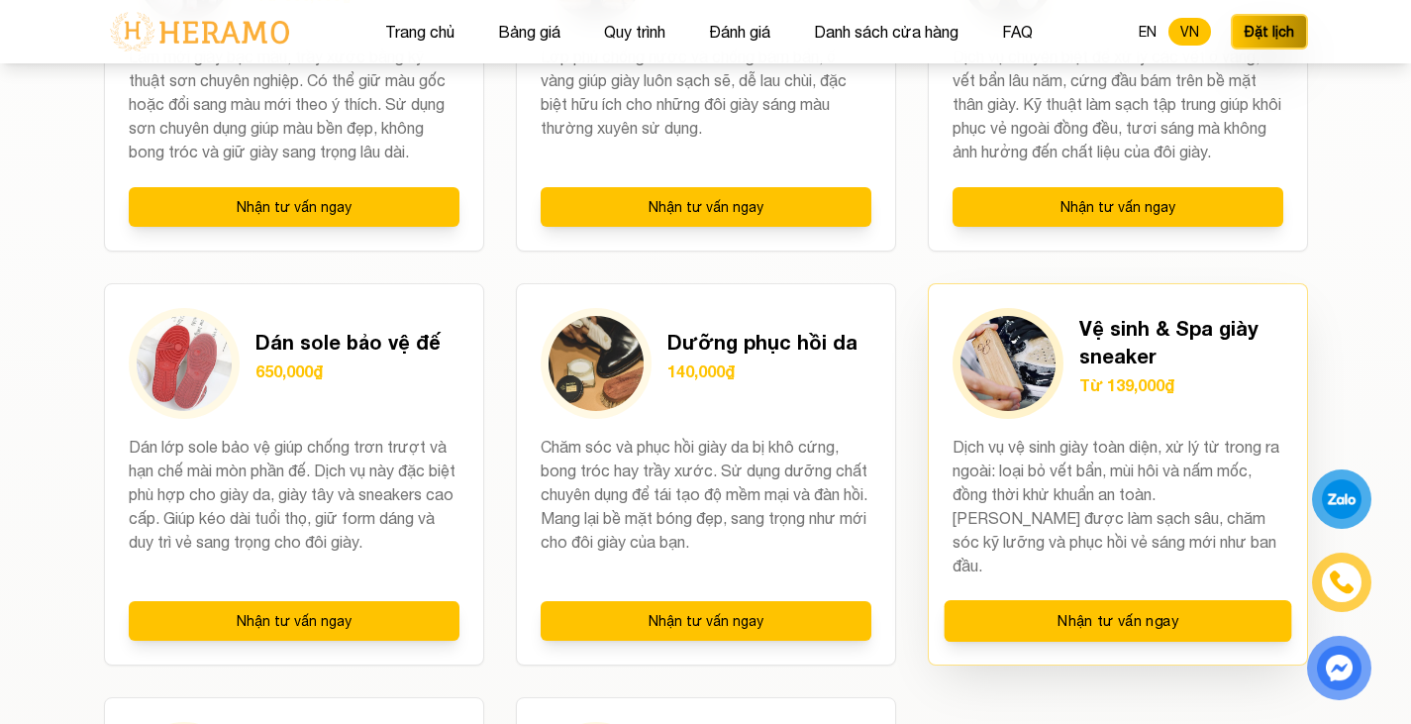
click at [1116, 361] on h3 "Vệ sinh & Spa giày sneaker" at bounding box center [1181, 341] width 204 height 55
click at [1112, 330] on h3 "Vệ sinh & Spa giày sneaker" at bounding box center [1181, 341] width 204 height 55
click at [1029, 334] on img at bounding box center [1007, 363] width 95 height 95
drag, startPoint x: 1087, startPoint y: 338, endPoint x: 1005, endPoint y: 348, distance: 82.9
click at [1001, 328] on img at bounding box center [1007, 363] width 95 height 95
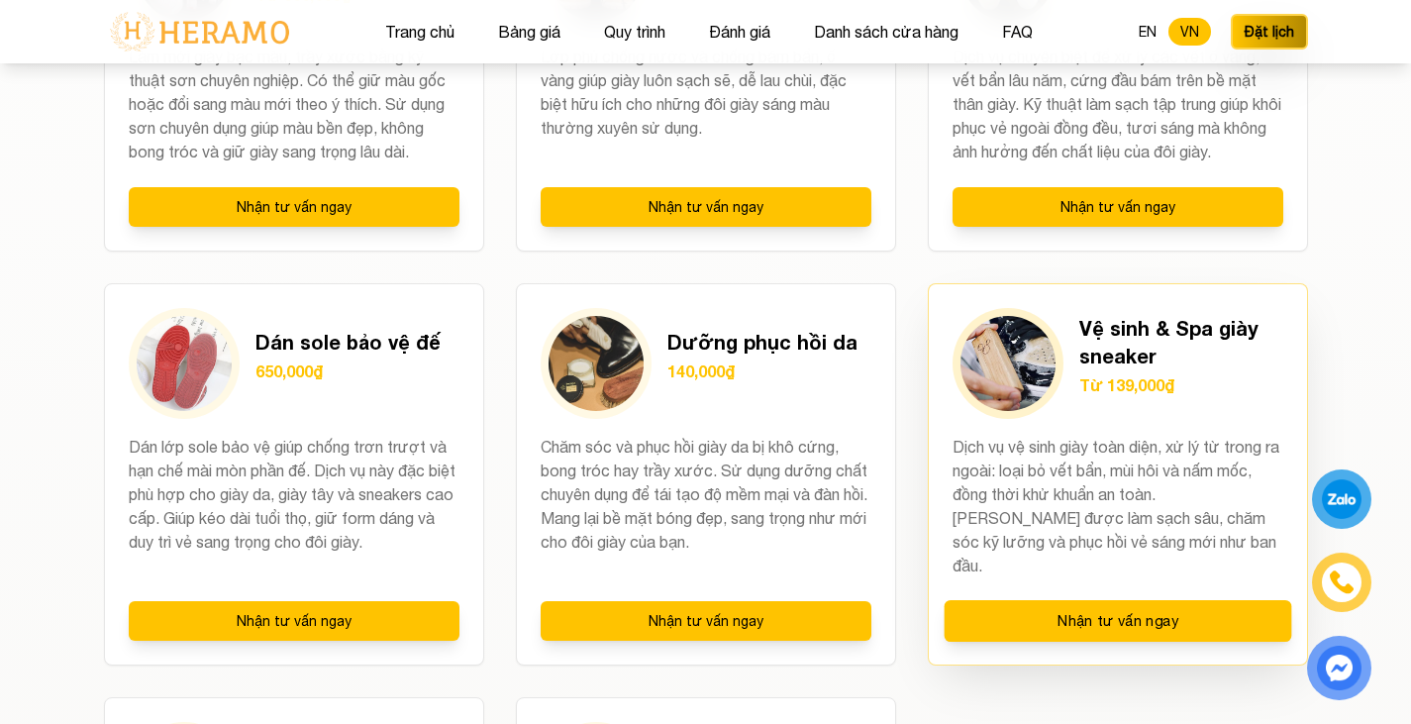
click at [1153, 369] on div "Vệ sinh & Spa giày sneaker Từ 139,000₫" at bounding box center [1181, 363] width 204 height 99
click at [1149, 385] on p "Từ 139,000₫" at bounding box center [1181, 385] width 204 height 24
click at [1161, 326] on h3 "Vệ sinh & Spa giày sneaker" at bounding box center [1181, 341] width 204 height 55
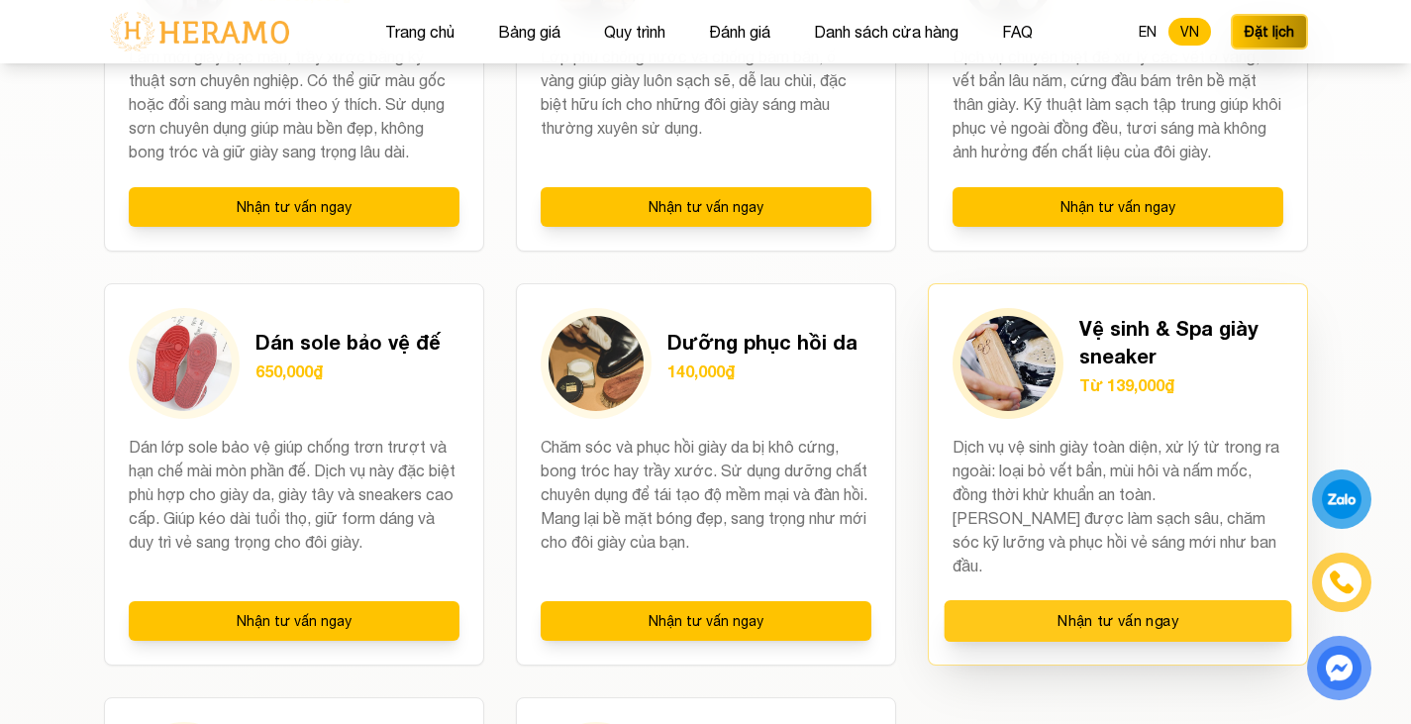
click at [1202, 600] on button "Nhận tư vấn ngay" at bounding box center [1116, 621] width 347 height 42
